Goal: Information Seeking & Learning: Learn about a topic

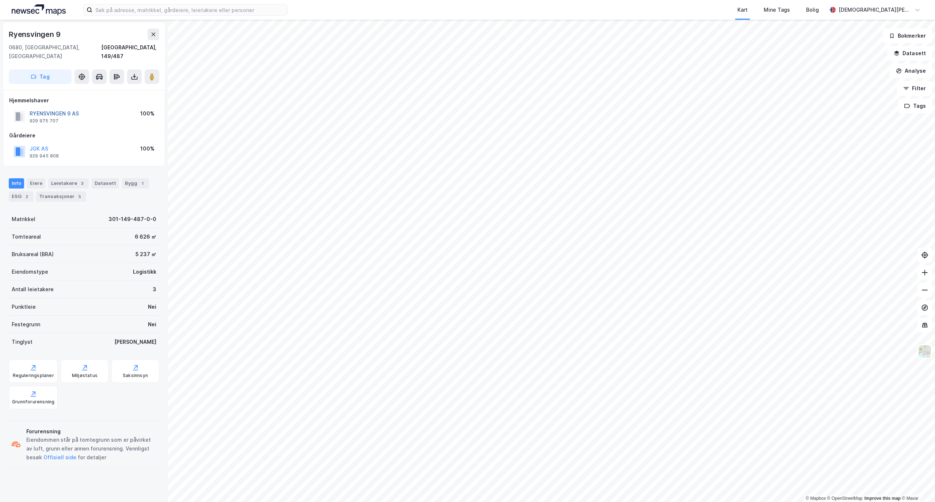
click at [0, 0] on button "RYENSVINGEN 9 AS" at bounding box center [0, 0] width 0 height 0
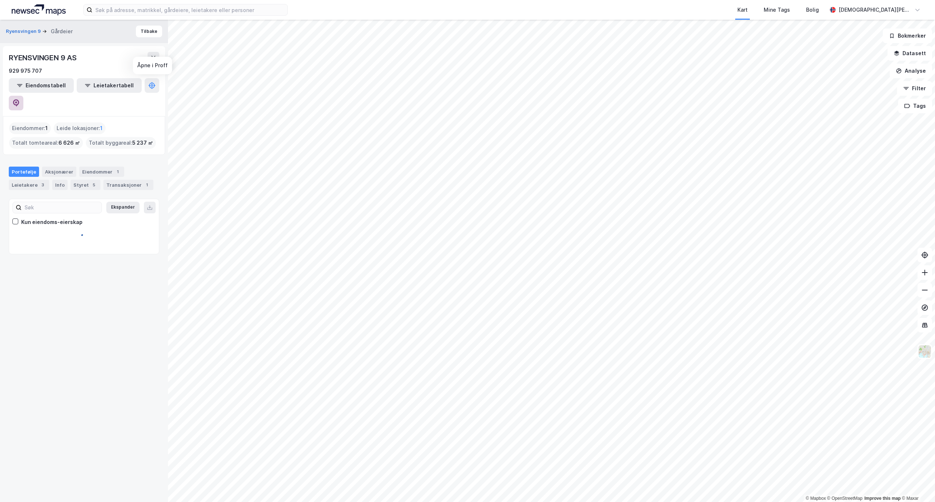
click at [23, 96] on button at bounding box center [16, 103] width 15 height 15
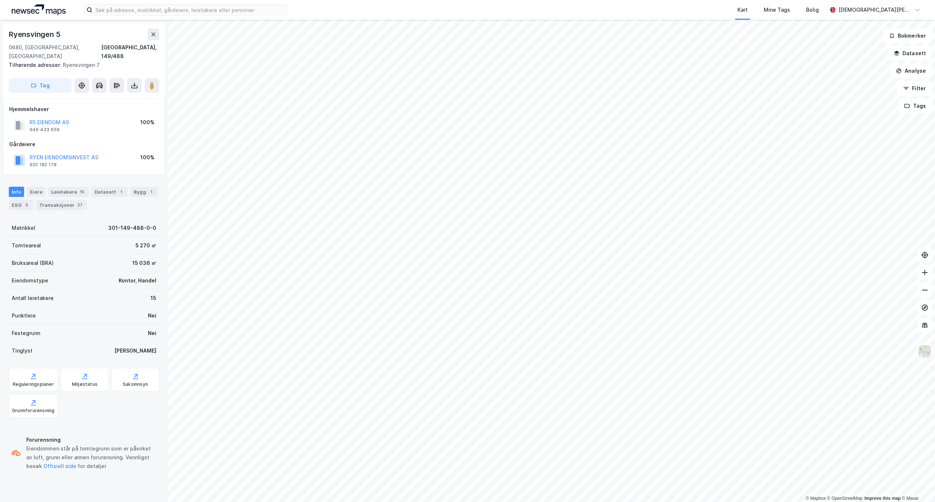
click at [66, 153] on div "RYEN EIENDOMSINVEST AS" at bounding box center [64, 157] width 69 height 9
click at [0, 0] on button "RYEN EIENDOMSINVEST AS" at bounding box center [0, 0] width 0 height 0
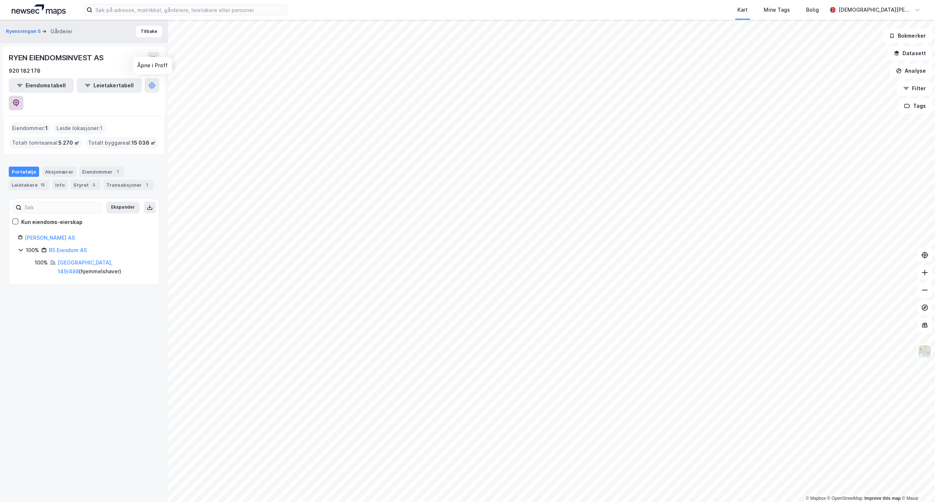
click at [20, 99] on icon at bounding box center [15, 102] width 7 height 7
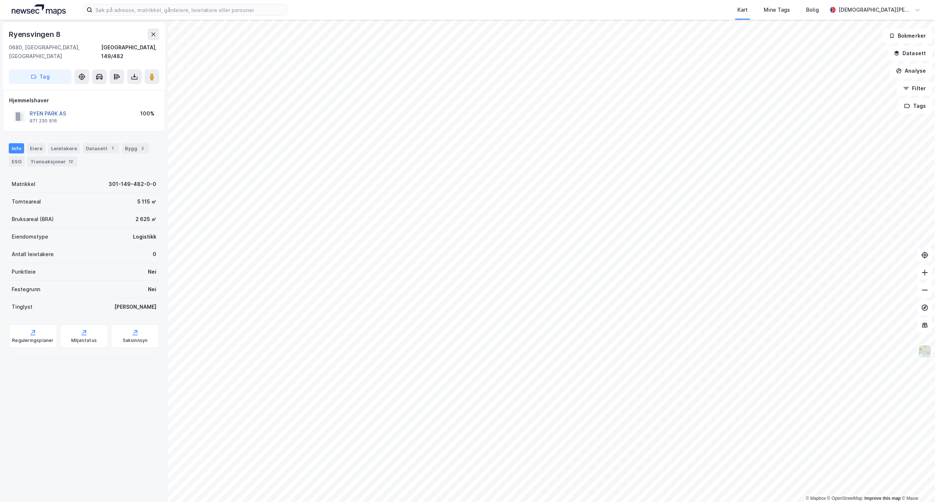
click at [0, 0] on button "RYEN PARK AS" at bounding box center [0, 0] width 0 height 0
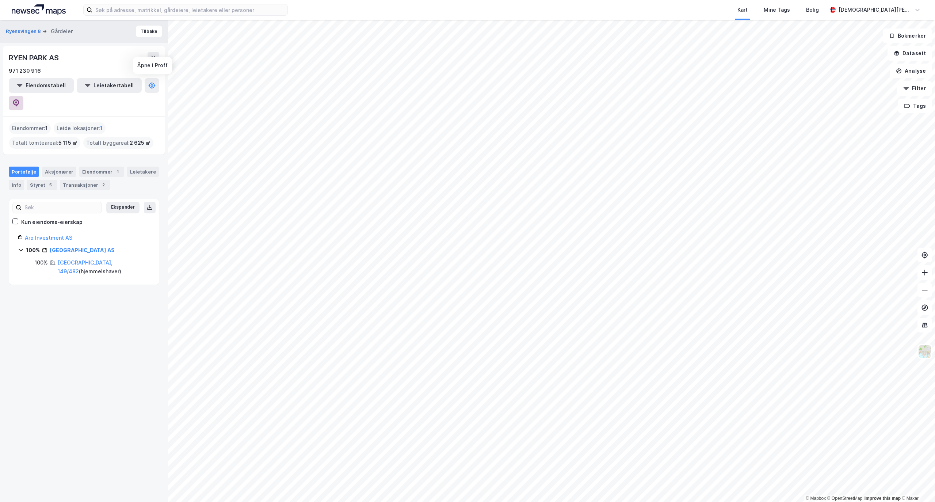
click at [23, 96] on button at bounding box center [16, 103] width 15 height 15
click at [712, 0] on html "Kart Mine Tags Bolig [PERSON_NAME] © Mapbox © OpenStreetMap Improve this map © …" at bounding box center [467, 251] width 935 height 502
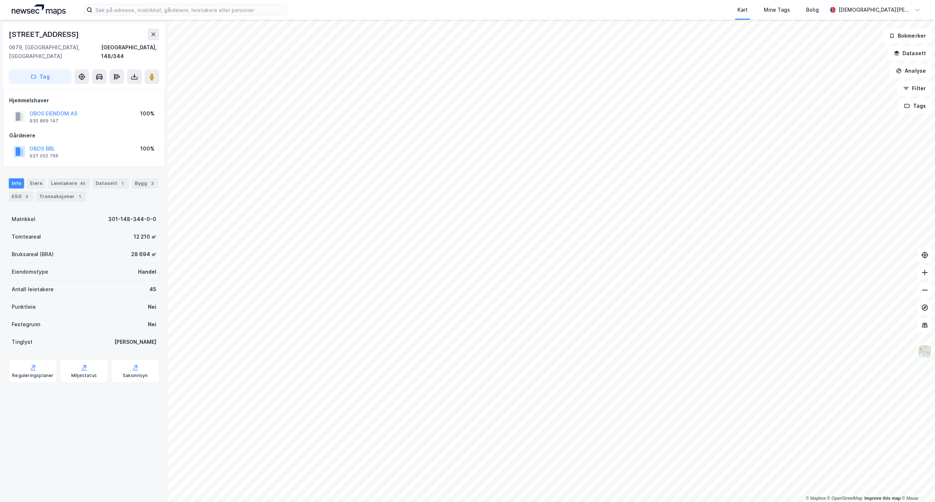
click at [531, 502] on html "Kart Mine Tags Bolig [PERSON_NAME] © Mapbox © OpenStreetMap Improve this map © …" at bounding box center [467, 251] width 935 height 502
click at [451, 502] on html "Kart Mine Tags Bolig [PERSON_NAME] © Mapbox © OpenStreetMap Improve this map © …" at bounding box center [467, 251] width 935 height 502
click at [64, 178] on div "Leietakere 33" at bounding box center [68, 183] width 41 height 10
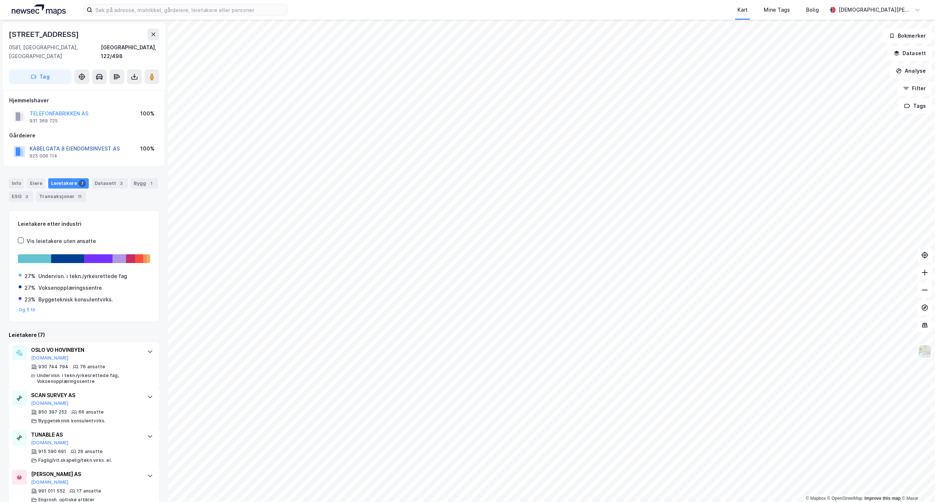
click at [0, 0] on button "KABELGATA 8 EIENDOMSINVEST AS" at bounding box center [0, 0] width 0 height 0
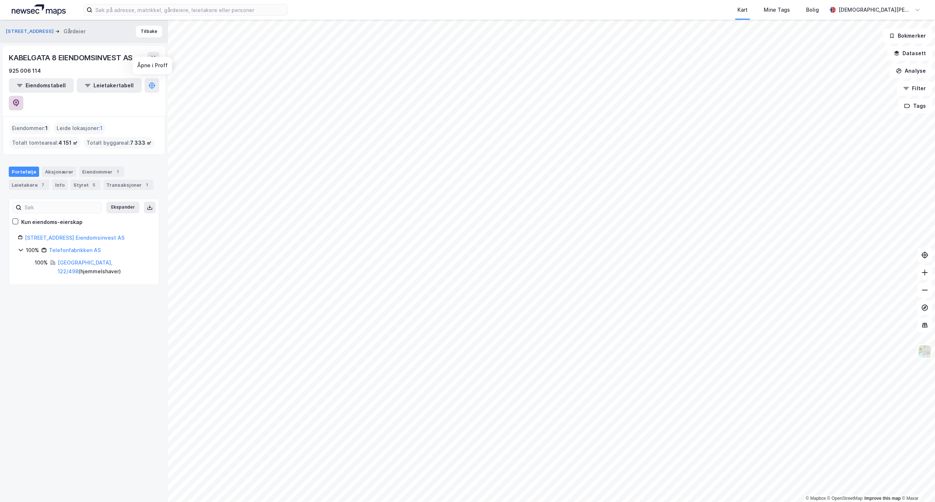
click at [17, 101] on icon at bounding box center [16, 102] width 2 height 2
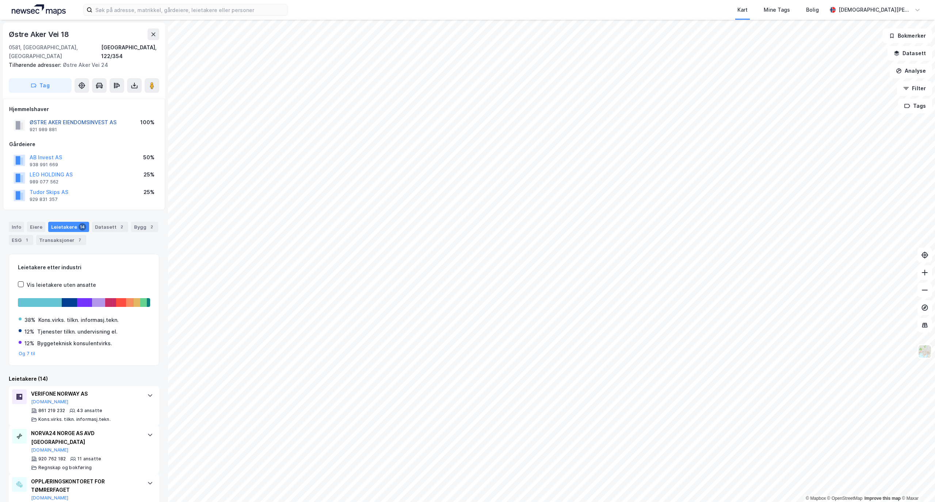
click at [0, 0] on button "ØSTRE AKER EIENDOMSINVEST AS" at bounding box center [0, 0] width 0 height 0
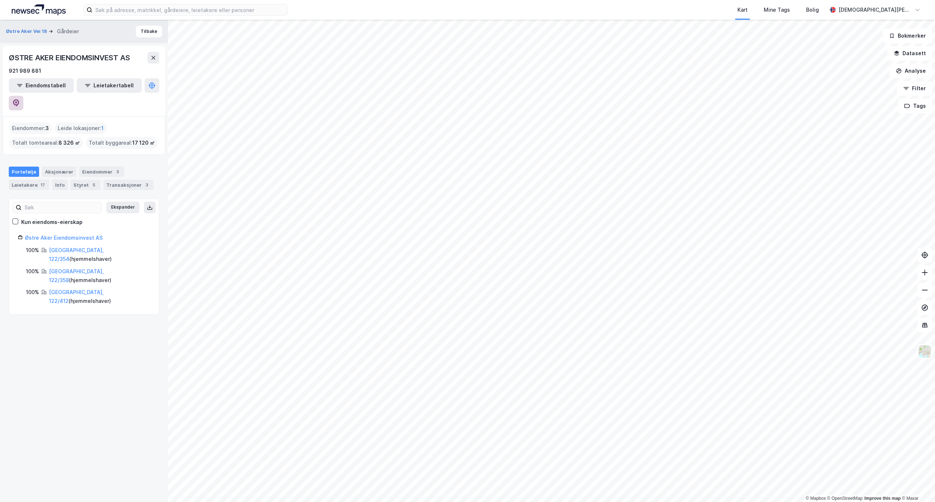
click at [19, 99] on icon at bounding box center [16, 102] width 6 height 7
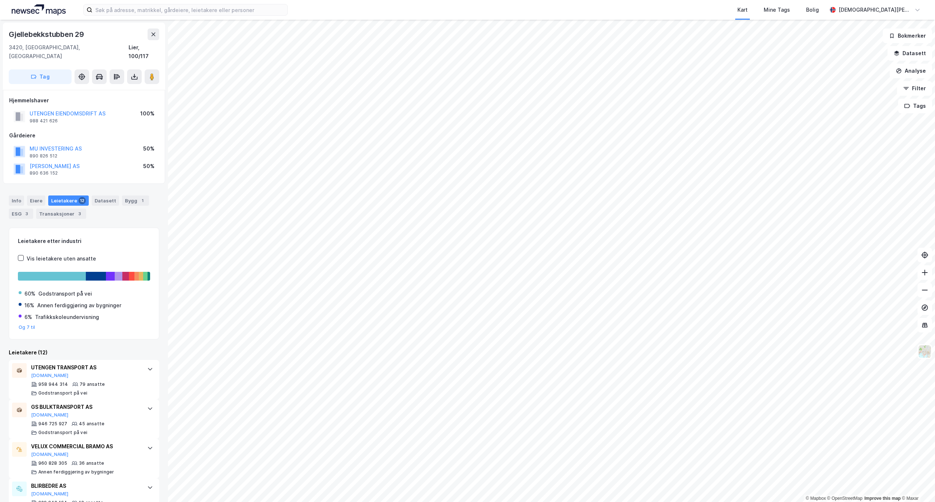
click at [71, 37] on div "Gjellebekkstubben 29" at bounding box center [47, 35] width 77 height 12
copy div "Gjellebekkstubben 29"
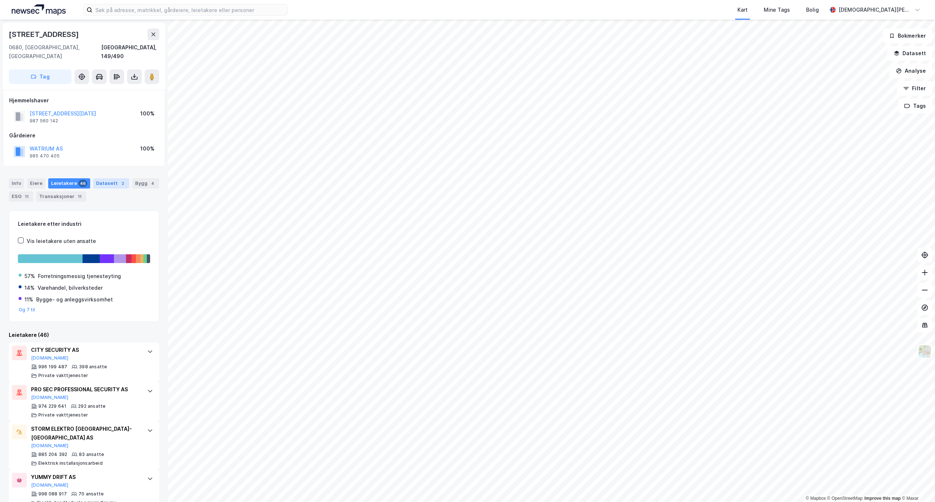
click at [106, 178] on div "Datasett 2" at bounding box center [111, 183] width 36 height 10
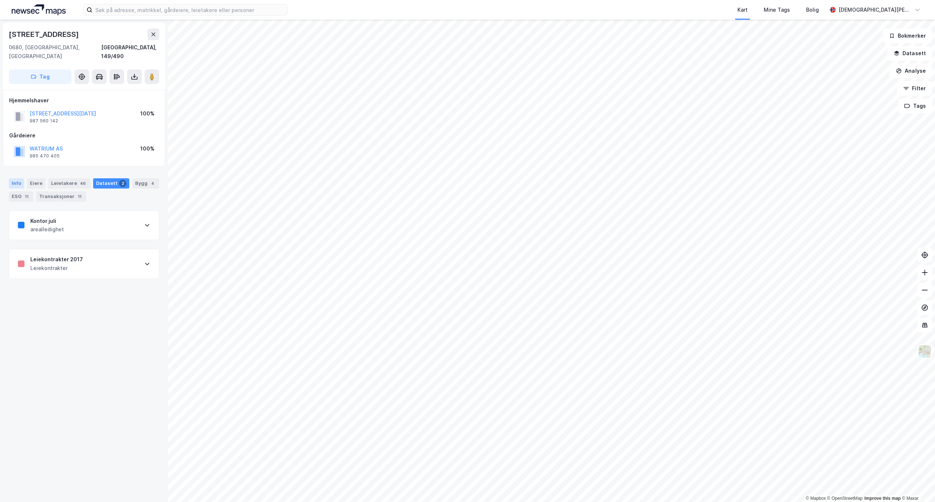
click at [15, 178] on div "Info" at bounding box center [16, 183] width 15 height 10
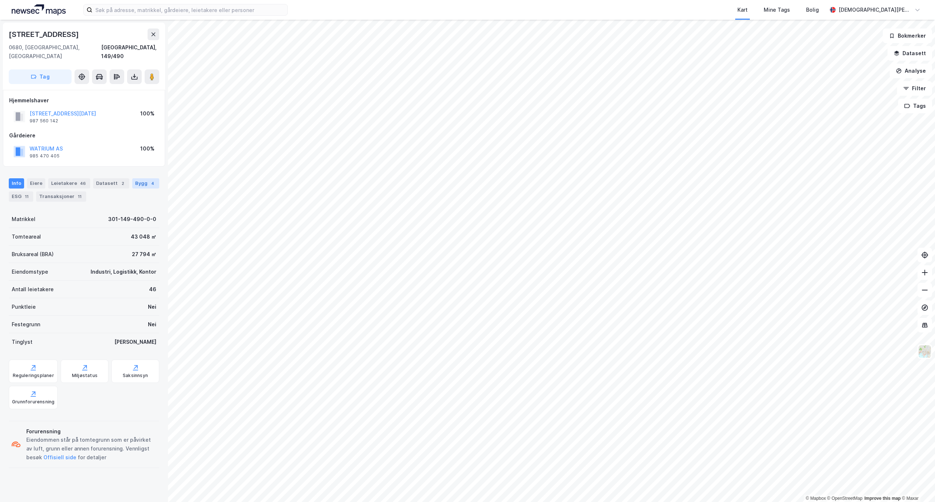
click at [149, 187] on div "4" at bounding box center [152, 183] width 7 height 7
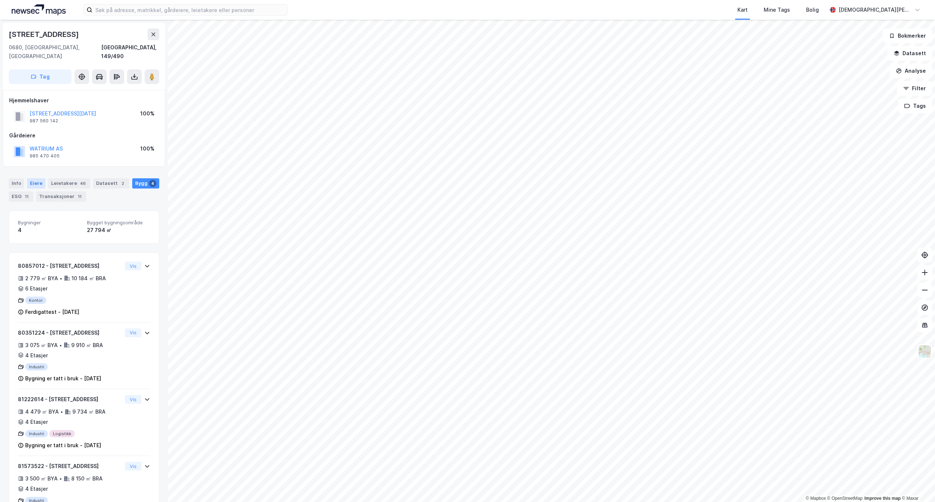
click at [30, 178] on div "Eiere" at bounding box center [36, 183] width 18 height 10
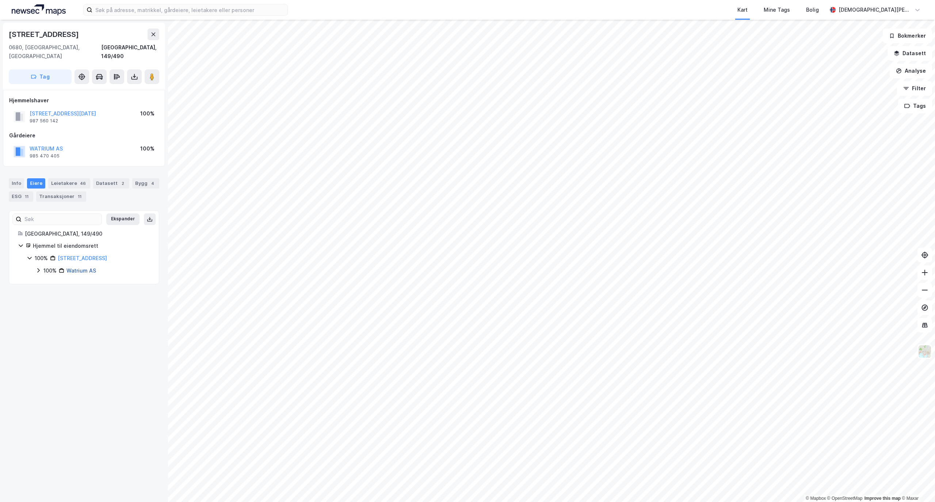
click at [71, 267] on link "Watrium AS" at bounding box center [82, 270] width 30 height 6
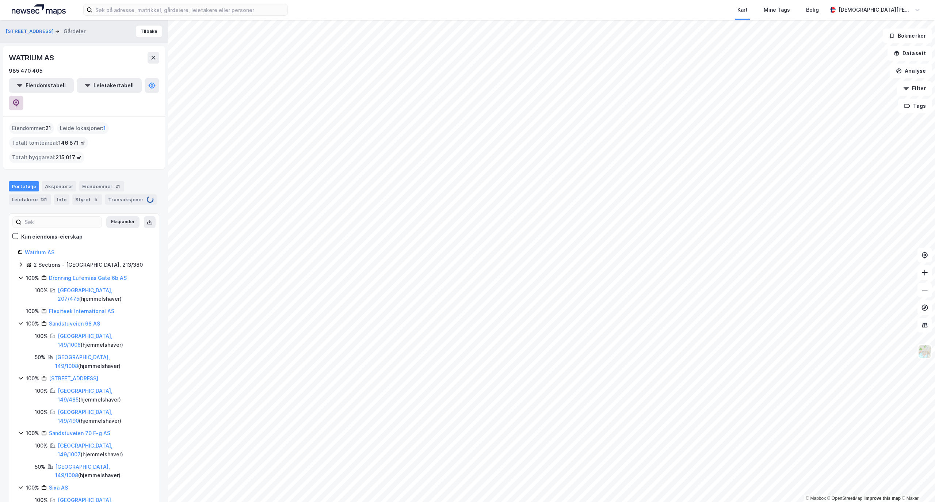
click at [20, 99] on icon at bounding box center [15, 102] width 7 height 7
click at [136, 29] on button "Tilbake" at bounding box center [149, 32] width 26 height 12
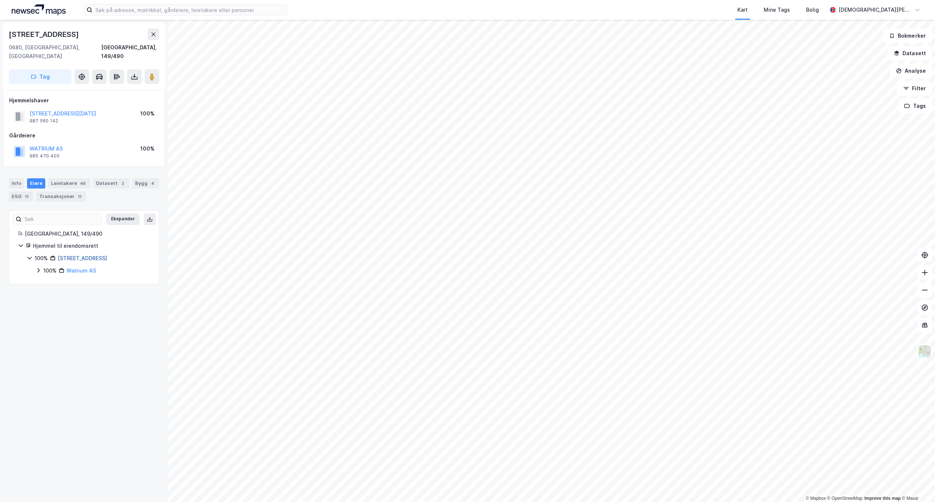
click at [71, 255] on link "[STREET_ADDRESS]" at bounding box center [82, 258] width 49 height 6
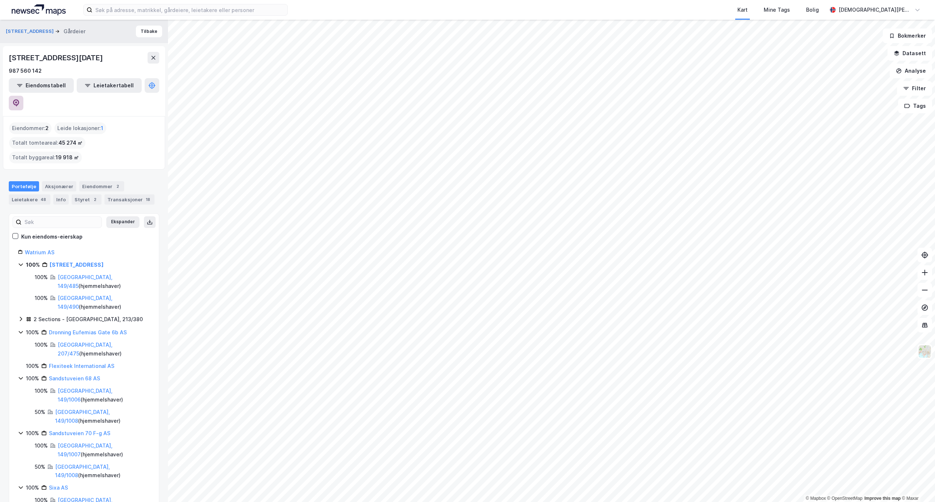
click at [23, 96] on button at bounding box center [16, 103] width 15 height 15
